Goal: Navigation & Orientation: Find specific page/section

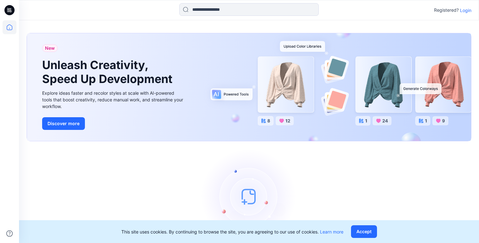
click at [468, 8] on p "Login" at bounding box center [465, 10] width 11 height 7
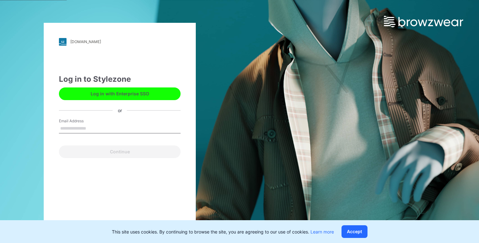
click at [139, 93] on button "Log in with Enterprise SSO" at bounding box center [120, 93] width 122 height 13
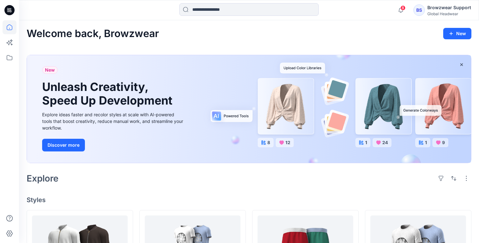
click at [458, 10] on div "Browzwear Support" at bounding box center [450, 8] width 44 height 8
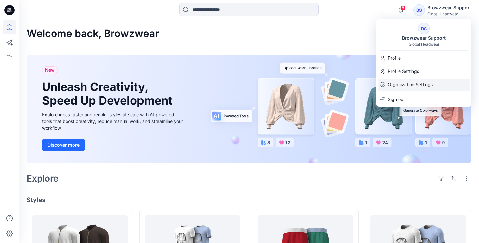
click at [417, 85] on p "Organization Settings" at bounding box center [410, 85] width 45 height 12
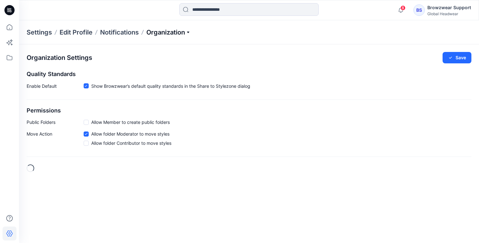
click at [183, 33] on p "Organization" at bounding box center [168, 32] width 44 height 9
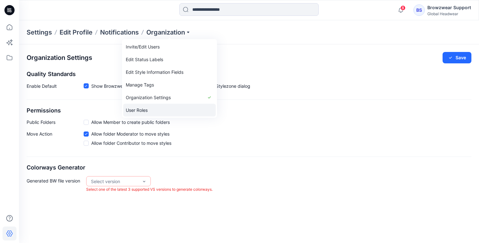
click at [164, 109] on link "User Roles" at bounding box center [169, 110] width 93 height 13
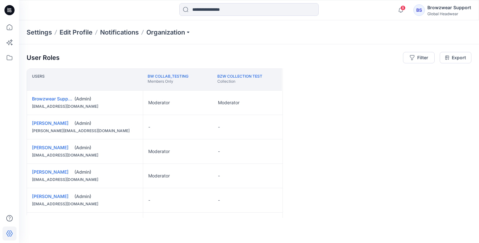
click at [319, 93] on div "Users BW Collab_Testing Members Only BZW Collection Test Collection Browzwear S…" at bounding box center [249, 143] width 445 height 150
click at [10, 54] on icon at bounding box center [10, 58] width 14 height 14
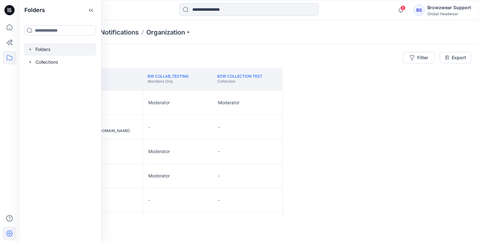
click at [50, 52] on div at bounding box center [60, 49] width 72 height 13
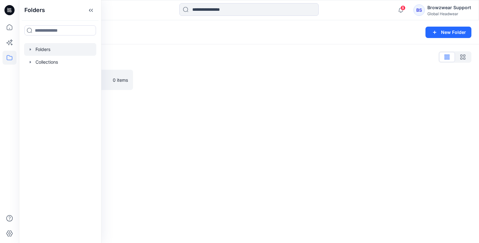
click at [166, 90] on div at bounding box center [192, 80] width 107 height 20
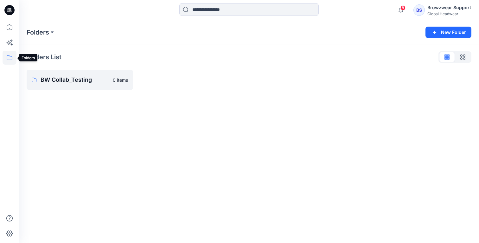
click at [10, 56] on icon at bounding box center [10, 58] width 14 height 14
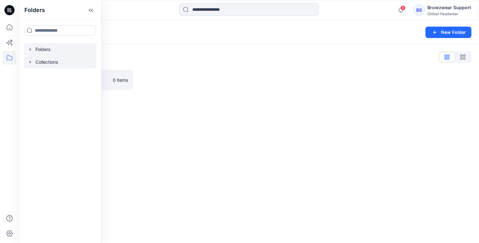
click at [58, 65] on div at bounding box center [60, 62] width 72 height 13
click at [191, 79] on div at bounding box center [192, 80] width 107 height 20
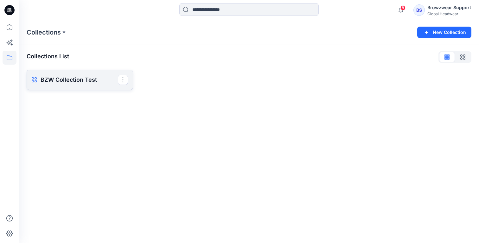
click at [108, 86] on link "BZW Collection Test Rename Collection Clone Collection Present Collection Delet…" at bounding box center [80, 80] width 107 height 20
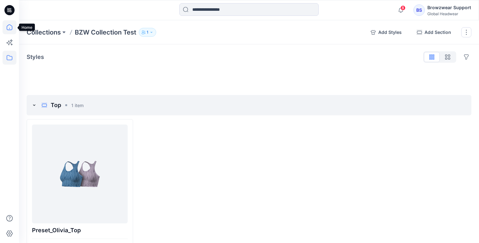
click at [8, 26] on icon at bounding box center [10, 27] width 14 height 14
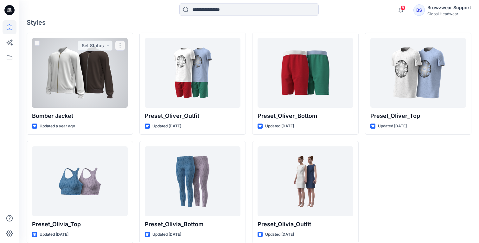
scroll to position [185, 0]
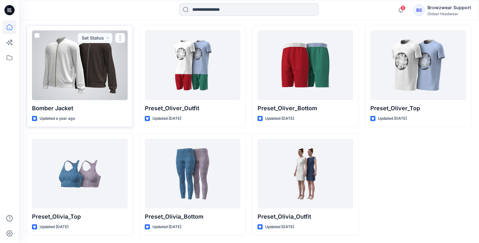
click at [81, 63] on div at bounding box center [80, 65] width 96 height 70
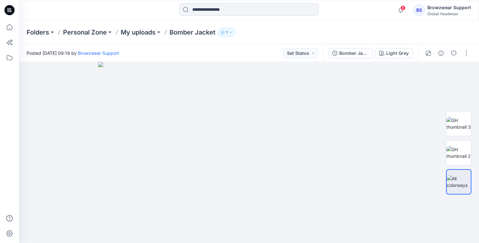
scroll to position [185, 0]
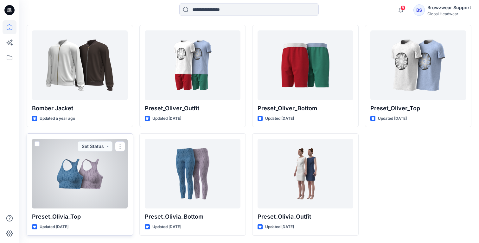
click at [94, 190] on div at bounding box center [80, 174] width 96 height 70
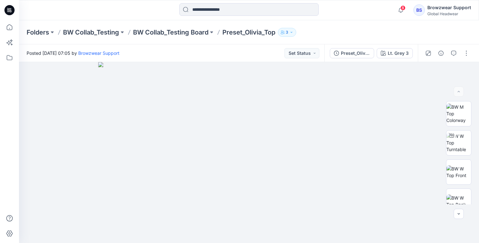
scroll to position [185, 0]
